Goal: Information Seeking & Learning: Stay updated

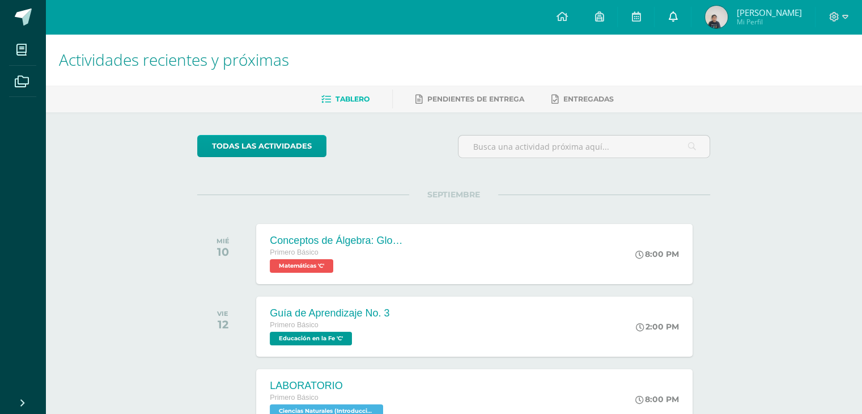
click at [673, 13] on icon at bounding box center [672, 16] width 9 height 10
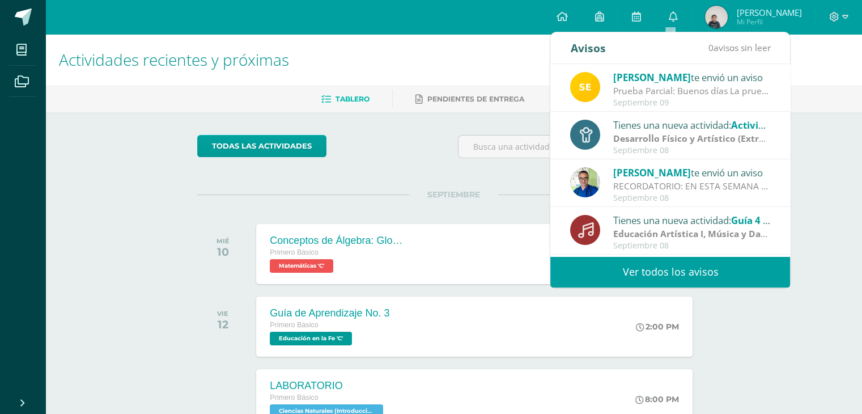
click at [657, 275] on link "Ver todos los avisos" at bounding box center [670, 271] width 240 height 31
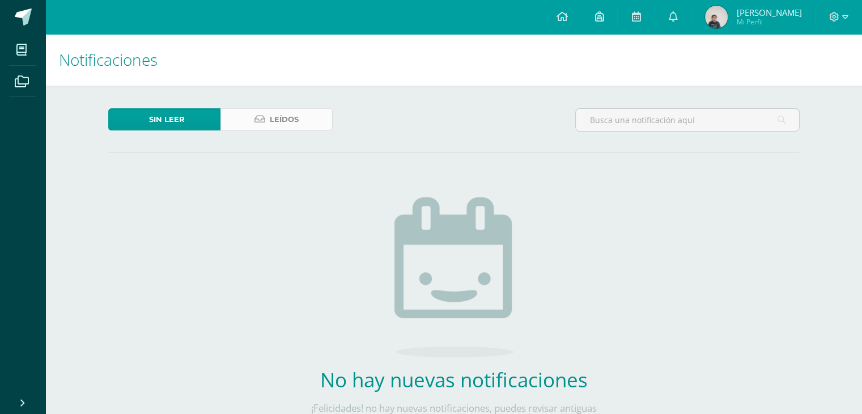
click at [272, 114] on span "Leídos" at bounding box center [284, 119] width 29 height 21
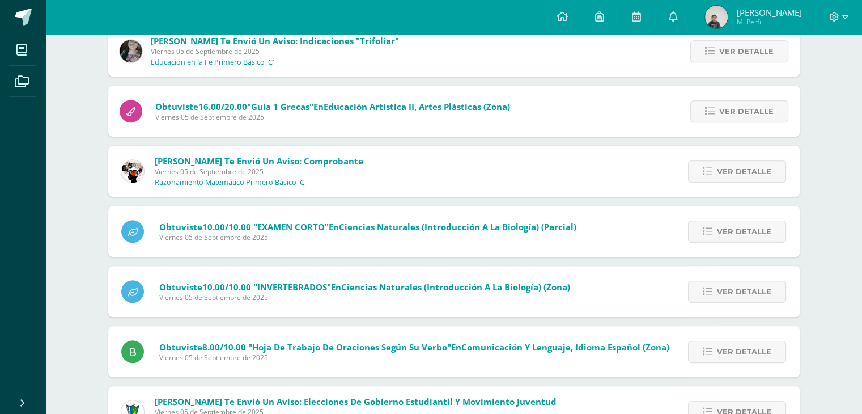
scroll to position [624, 0]
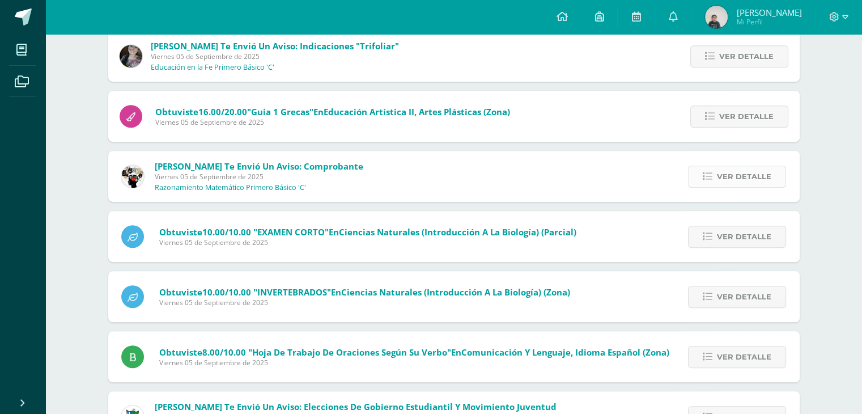
click at [742, 176] on span "Ver detalle" at bounding box center [744, 176] width 54 height 21
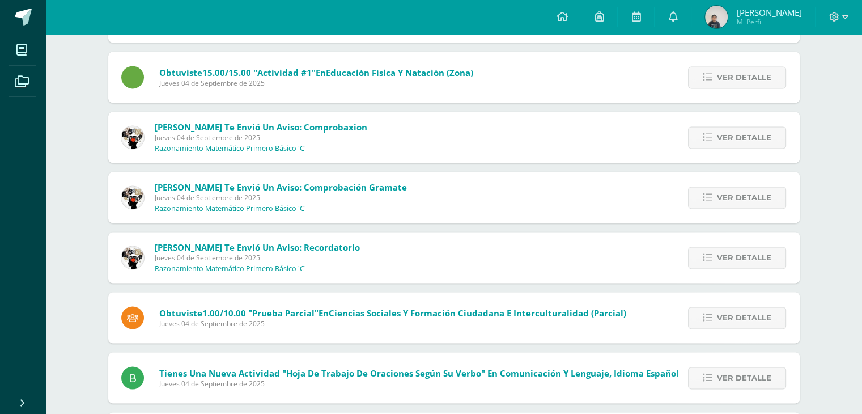
scroll to position [1567, 0]
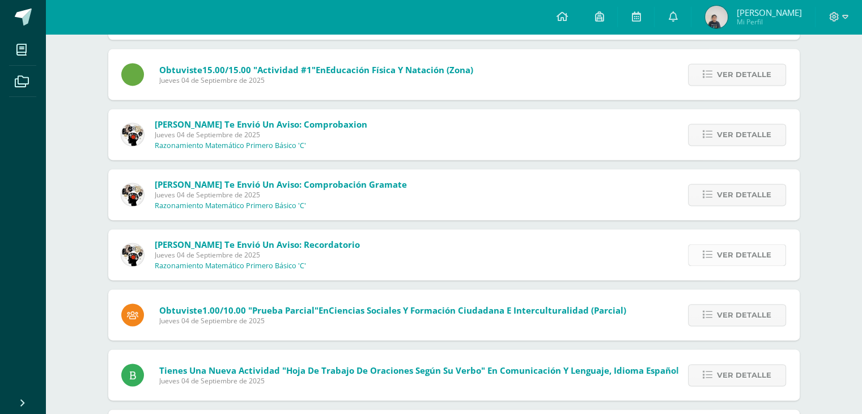
click at [741, 251] on span "Ver detalle" at bounding box center [744, 254] width 54 height 21
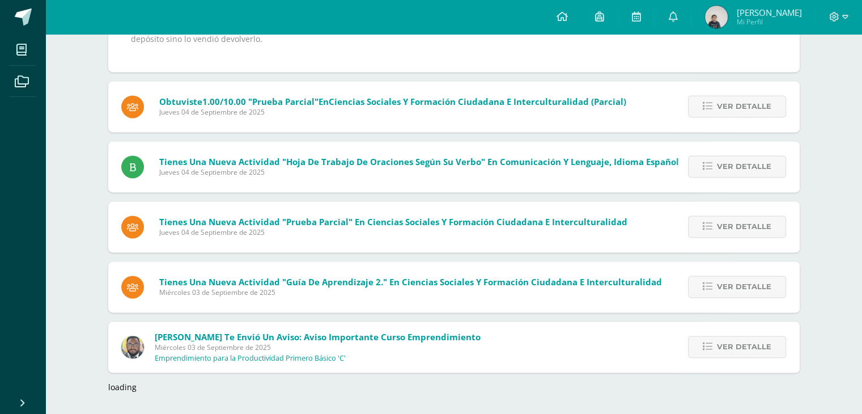
scroll to position [1662, 0]
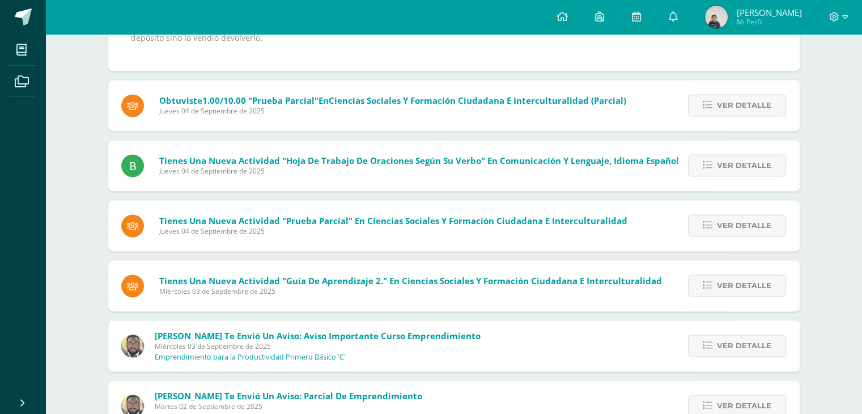
drag, startPoint x: 861, startPoint y: 254, endPoint x: 865, endPoint y: 267, distance: 13.1
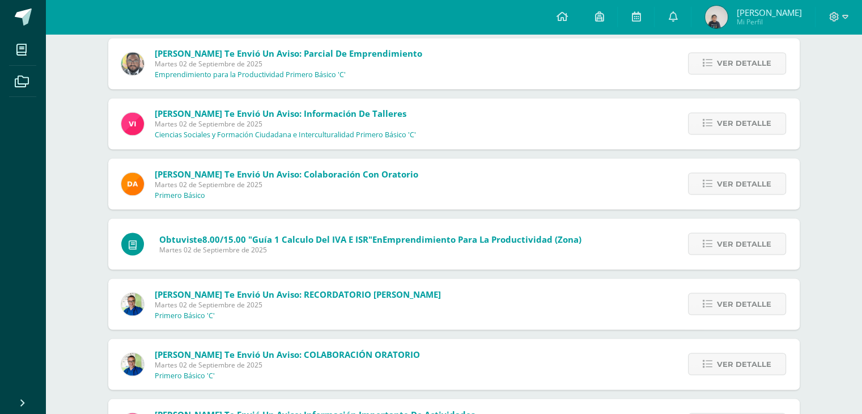
scroll to position [2029, 0]
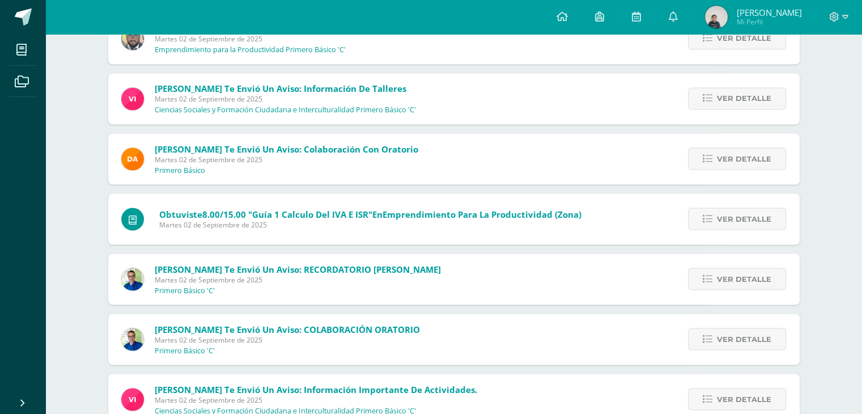
drag, startPoint x: 861, startPoint y: 338, endPoint x: 869, endPoint y: 363, distance: 26.2
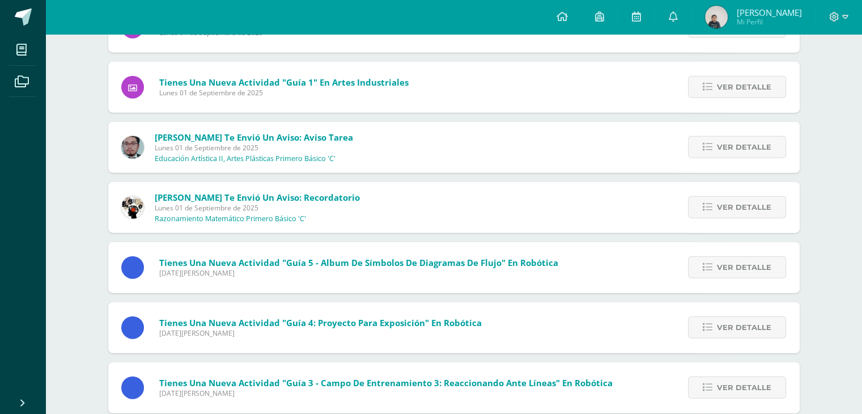
scroll to position [2795, 0]
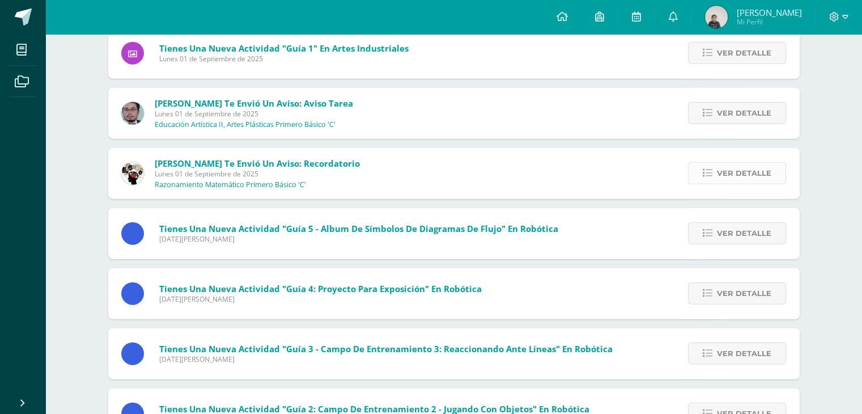
click at [753, 174] on span "Ver detalle" at bounding box center [744, 173] width 54 height 21
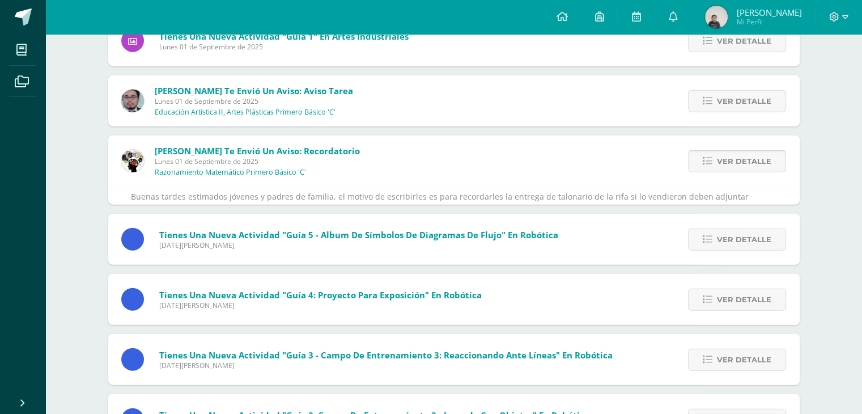
scroll to position [2730, 0]
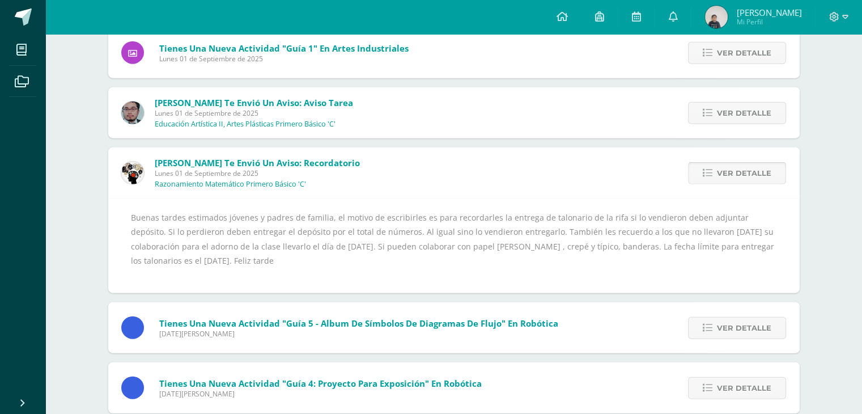
click at [753, 174] on span "Ver detalle" at bounding box center [744, 173] width 54 height 21
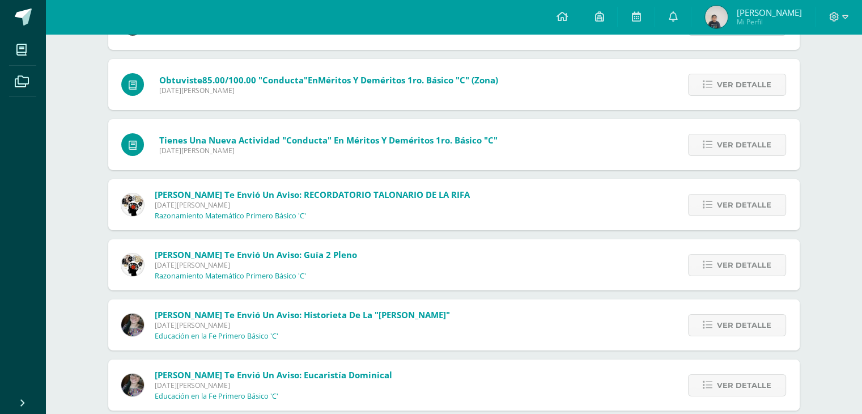
scroll to position [3769, 0]
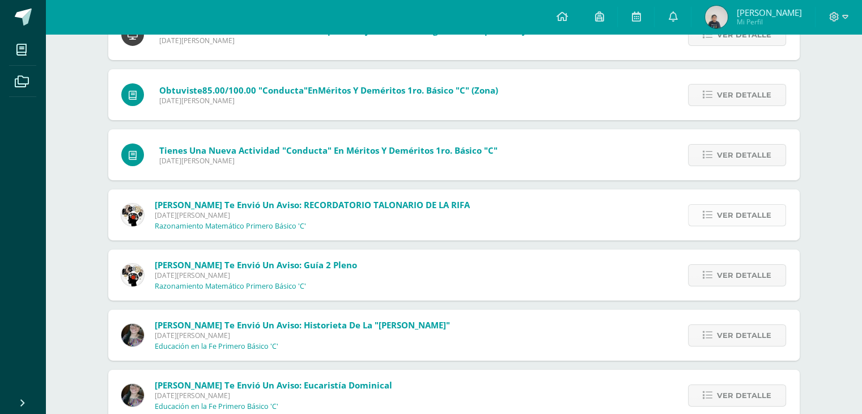
click at [720, 220] on span "Ver detalle" at bounding box center [744, 215] width 54 height 21
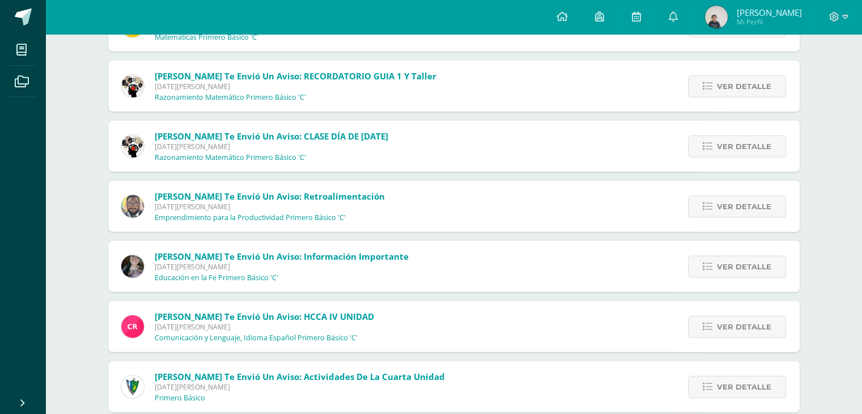
scroll to position [7693, 0]
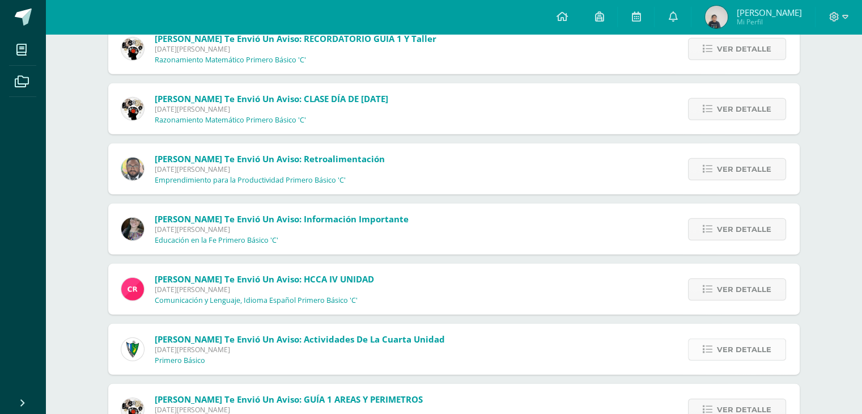
click at [756, 352] on span "Ver detalle" at bounding box center [744, 349] width 54 height 21
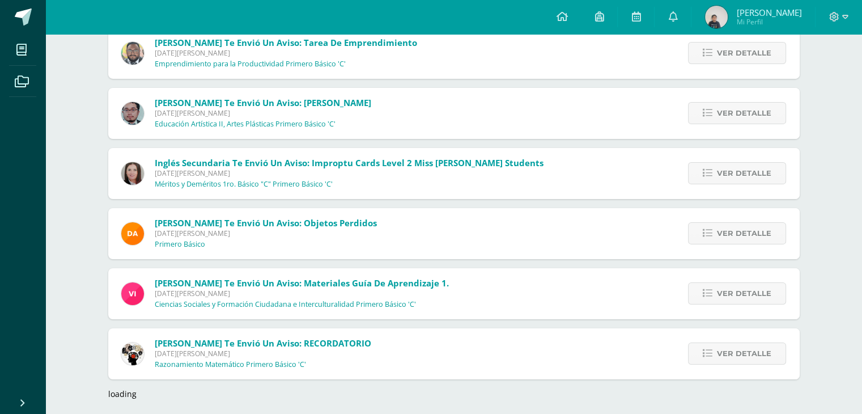
scroll to position [8397, 0]
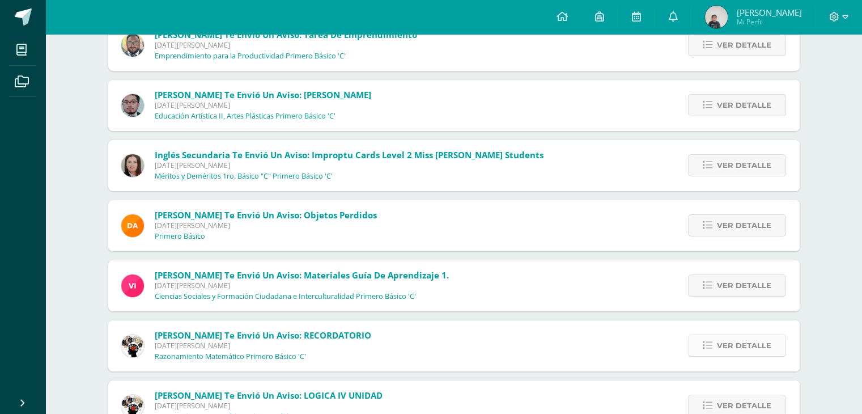
click at [758, 343] on span "Ver detalle" at bounding box center [744, 345] width 54 height 21
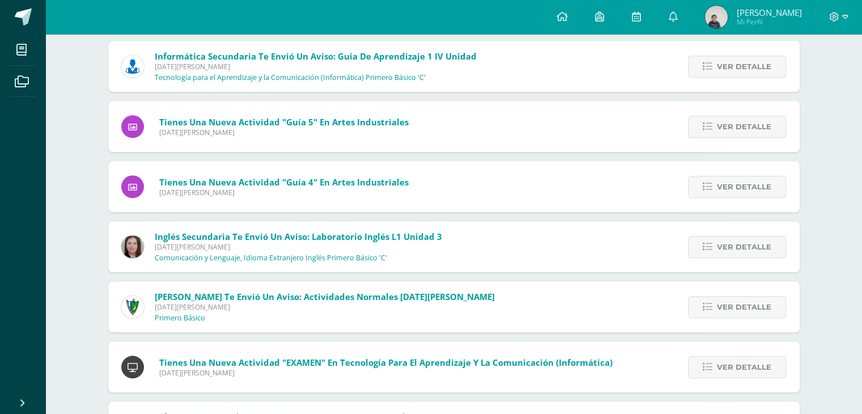
scroll to position [9856, 0]
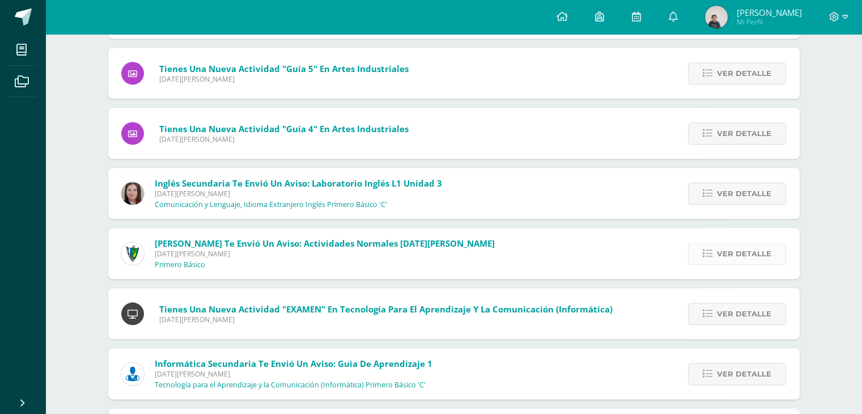
click at [729, 259] on span "Ver detalle" at bounding box center [744, 253] width 54 height 21
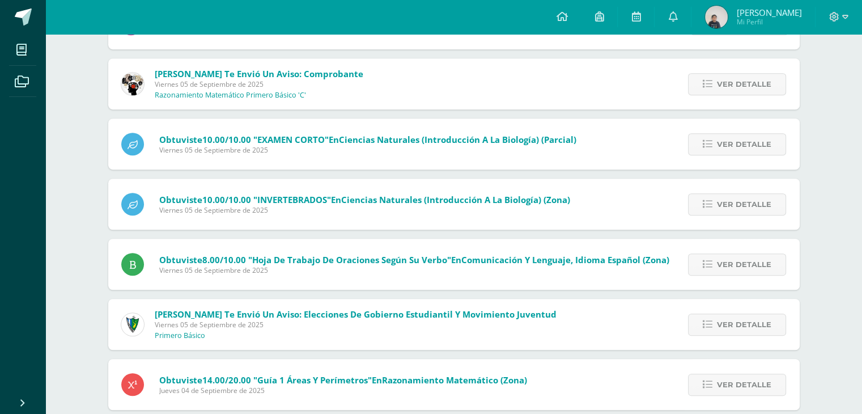
scroll to position [0, 0]
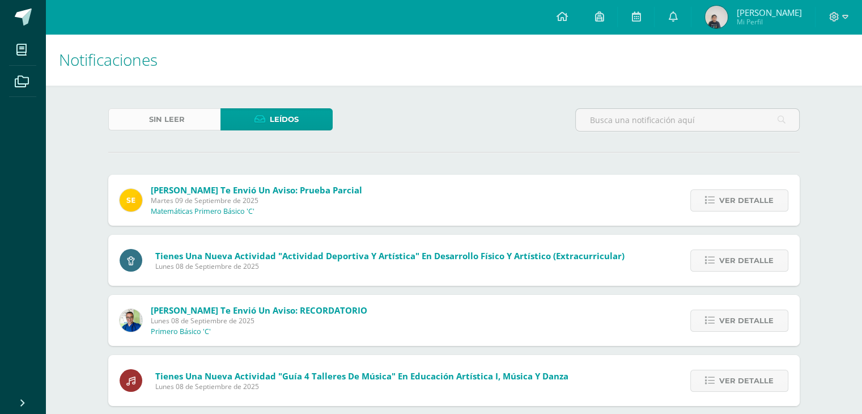
click at [172, 120] on span "Sin leer" at bounding box center [167, 119] width 36 height 21
